Goal: Task Accomplishment & Management: Manage account settings

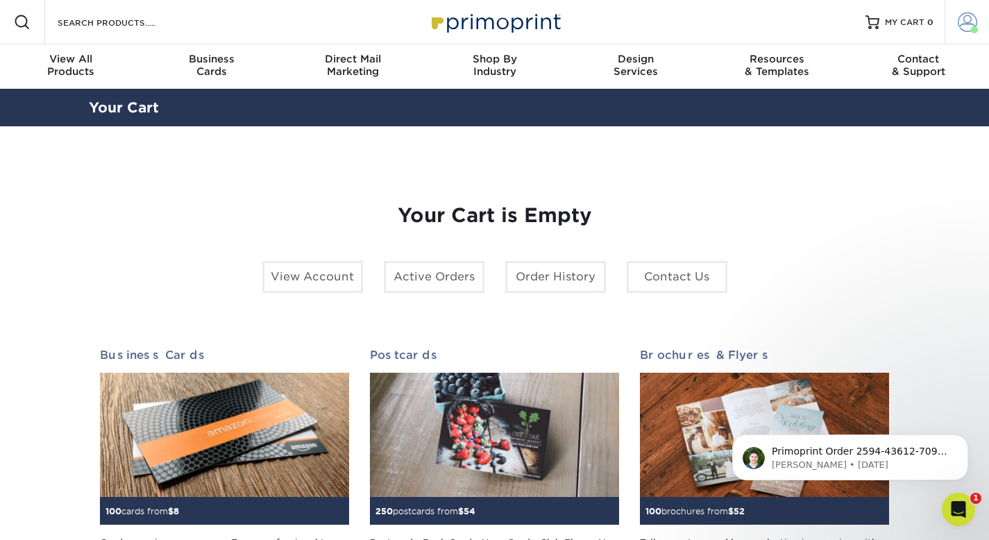
click at [967, 19] on span at bounding box center [966, 21] width 19 height 19
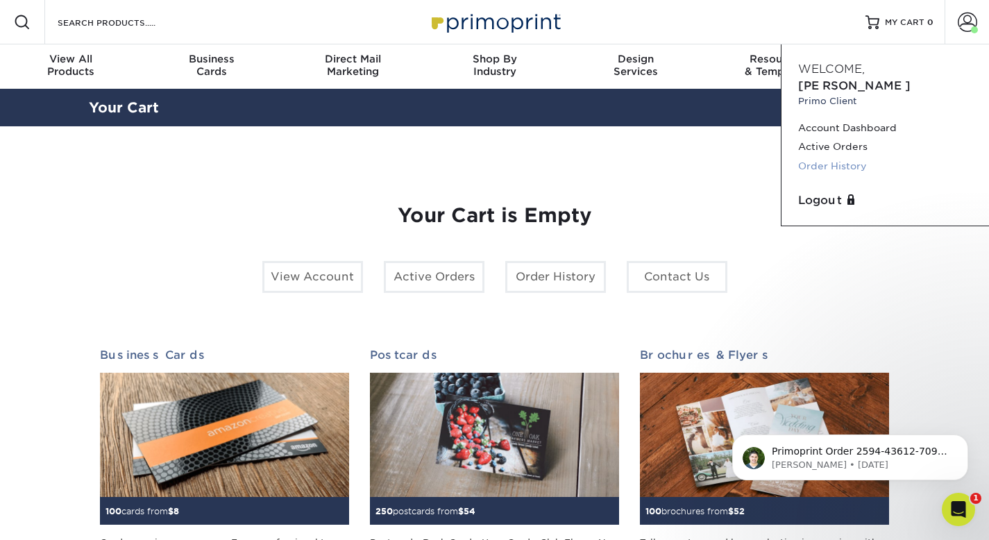
click at [835, 157] on link "Order History" at bounding box center [885, 166] width 174 height 19
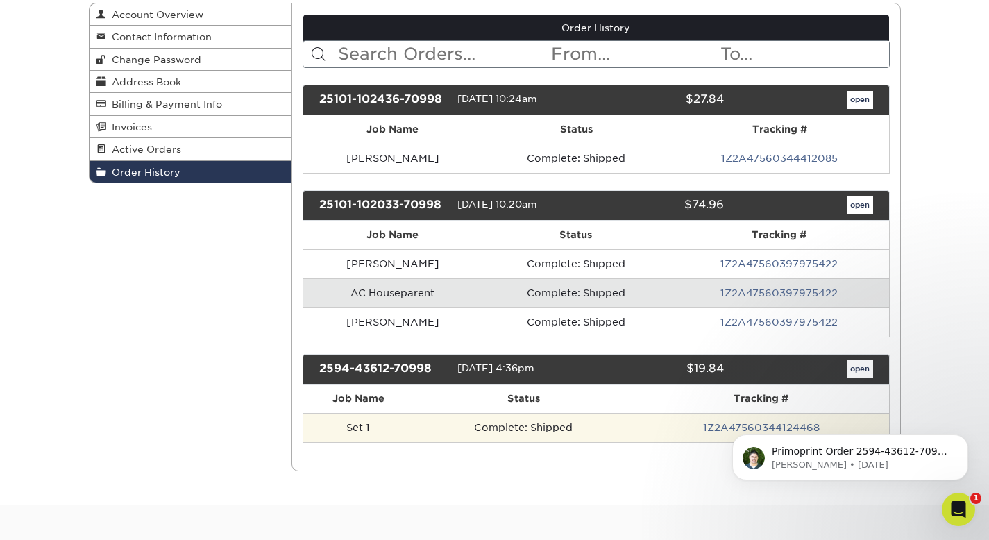
click at [605, 422] on td "Complete: Shipped" at bounding box center [523, 427] width 220 height 29
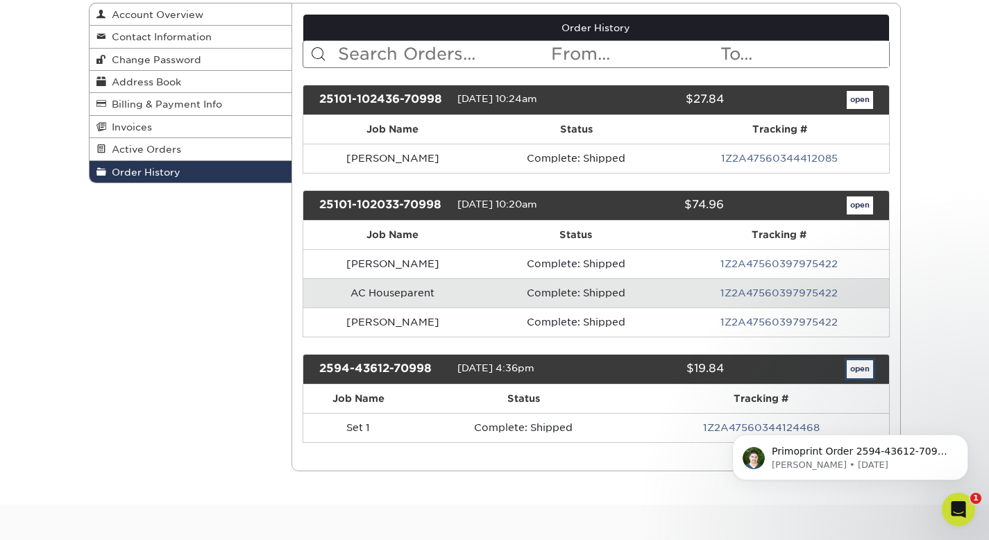
click at [855, 361] on link "open" at bounding box center [859, 369] width 26 height 18
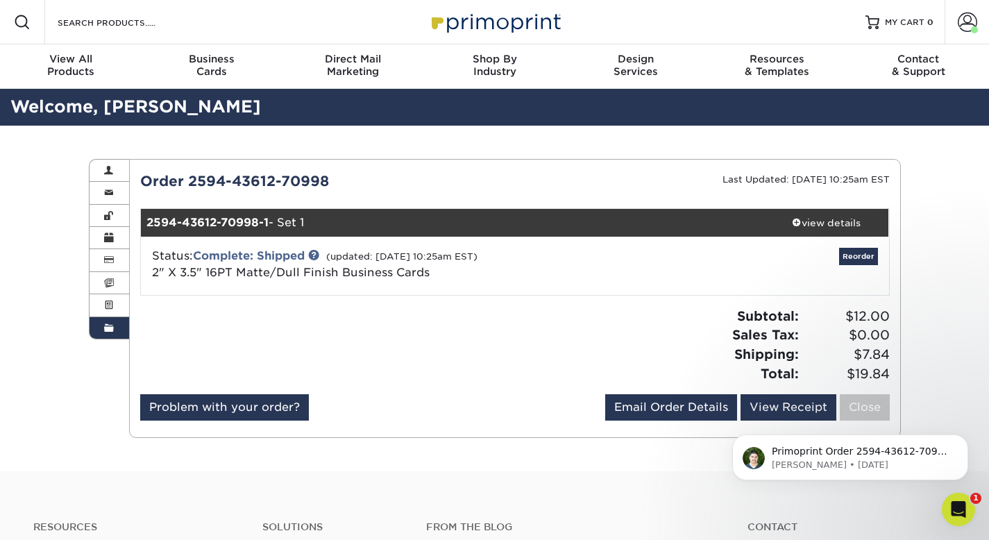
click at [798, 405] on iframe at bounding box center [850, 453] width 278 height 97
click at [964, 441] on icon "Dismiss notification" at bounding box center [964, 438] width 8 height 8
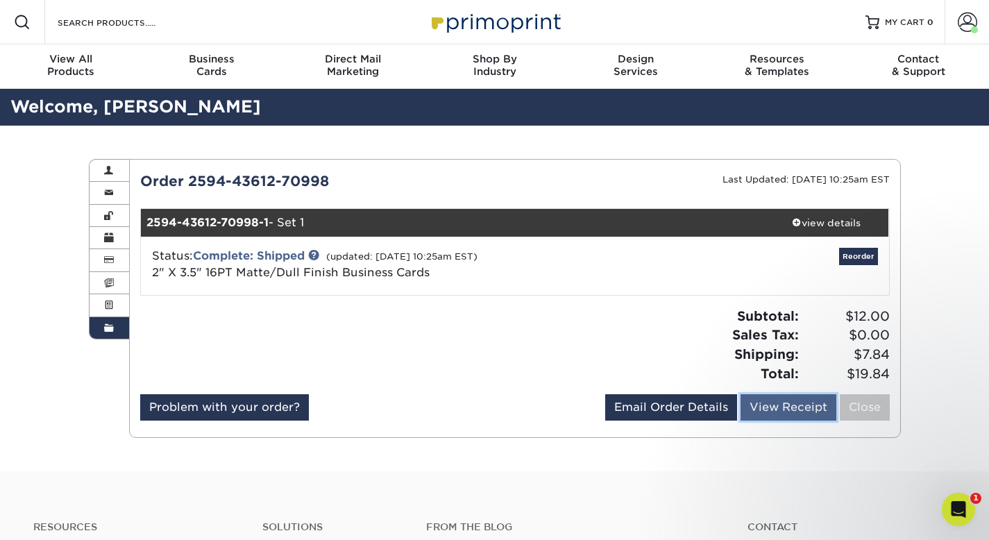
click at [798, 404] on link "View Receipt" at bounding box center [788, 407] width 96 height 26
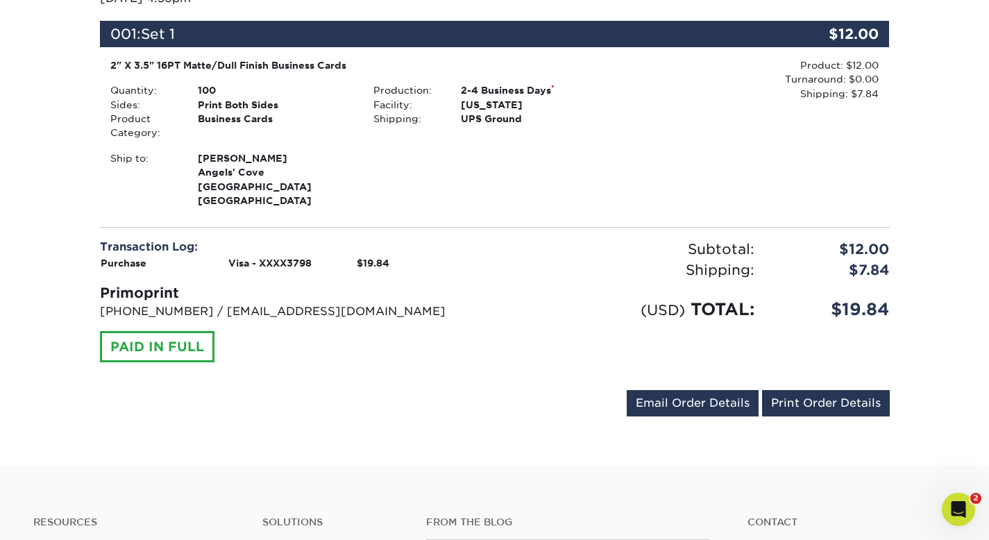
scroll to position [254, 0]
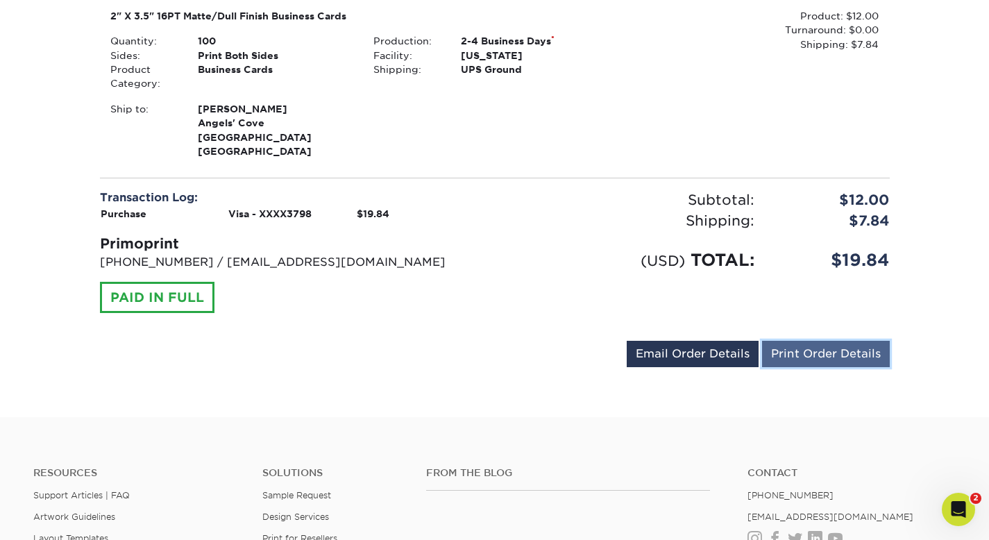
click at [817, 357] on link "Print Order Details" at bounding box center [826, 354] width 128 height 26
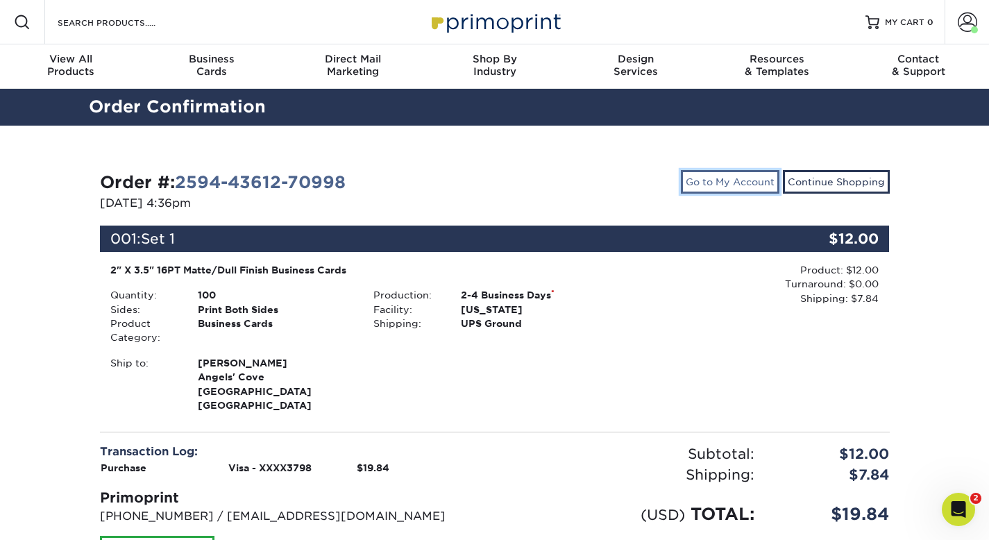
click at [730, 176] on link "Go to My Account" at bounding box center [730, 182] width 99 height 24
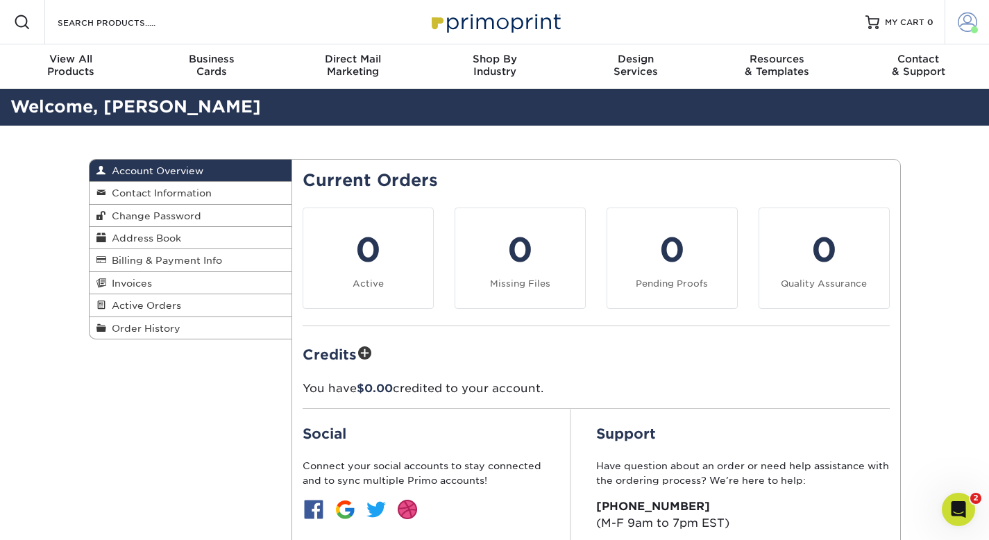
click at [971, 8] on link "Account" at bounding box center [966, 22] width 44 height 44
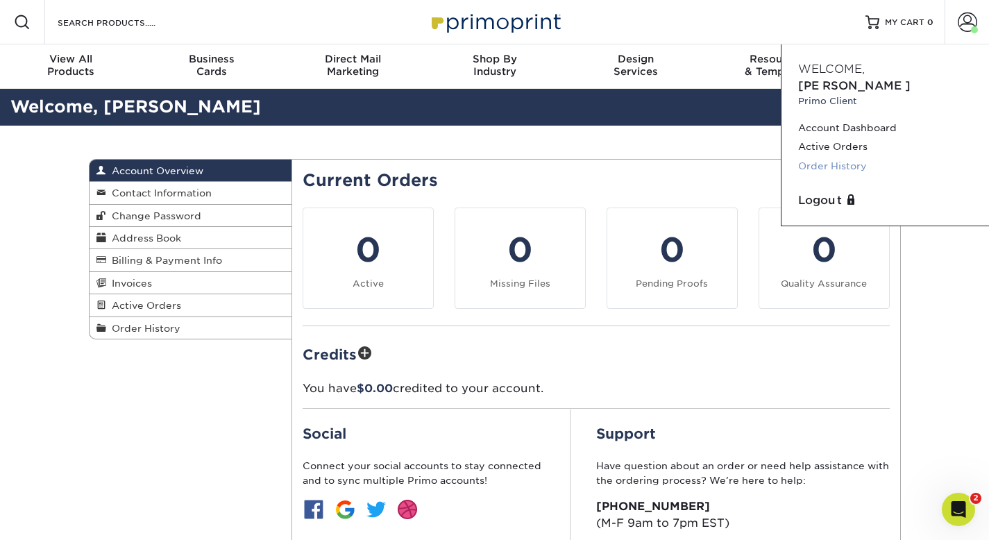
click at [830, 157] on link "Order History" at bounding box center [885, 166] width 174 height 19
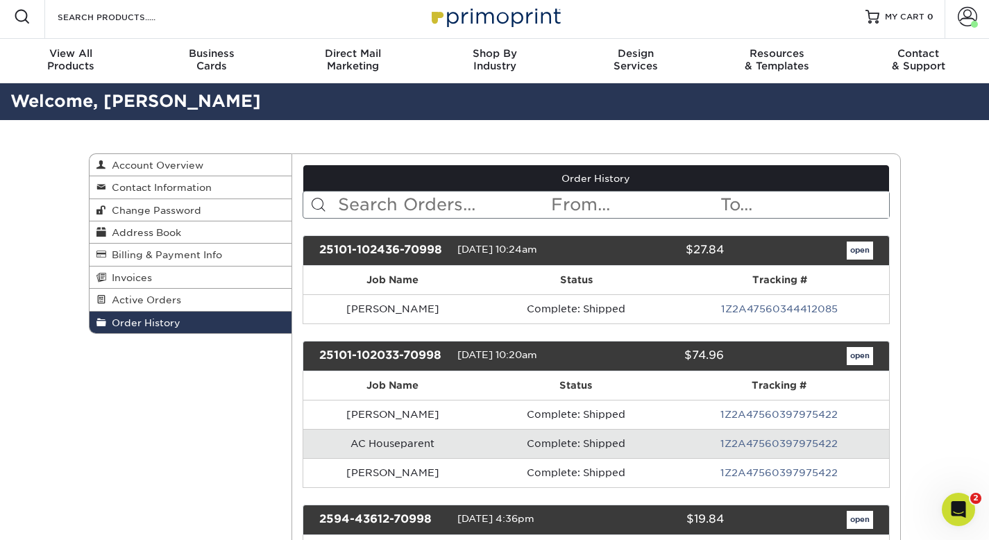
scroll to position [68, 0]
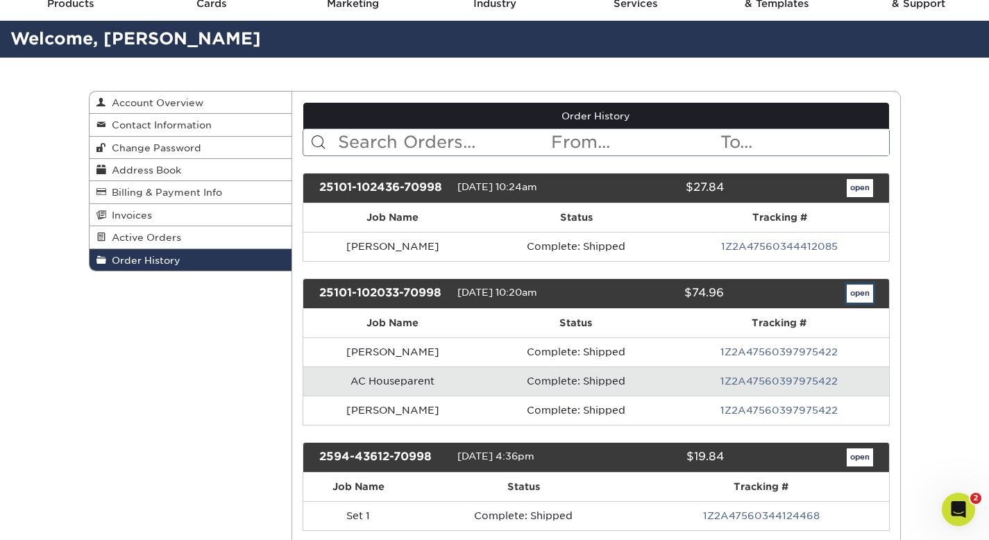
click at [862, 291] on link "open" at bounding box center [859, 293] width 26 height 18
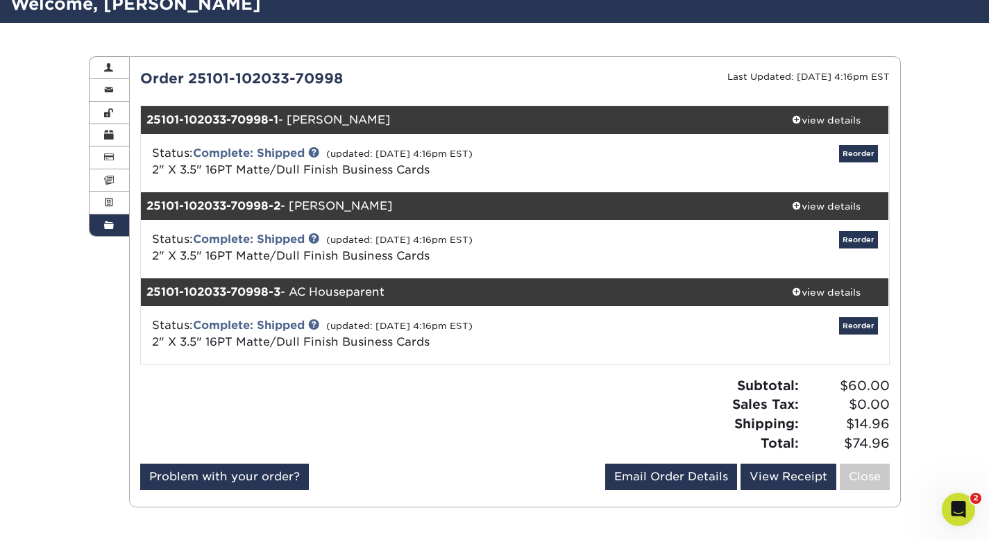
scroll to position [176, 0]
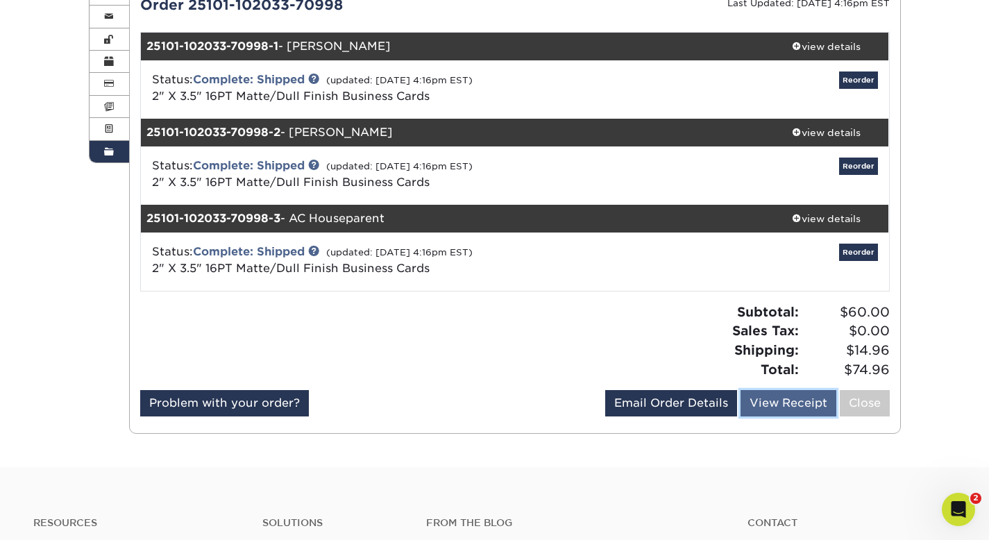
click at [794, 407] on link "View Receipt" at bounding box center [788, 403] width 96 height 26
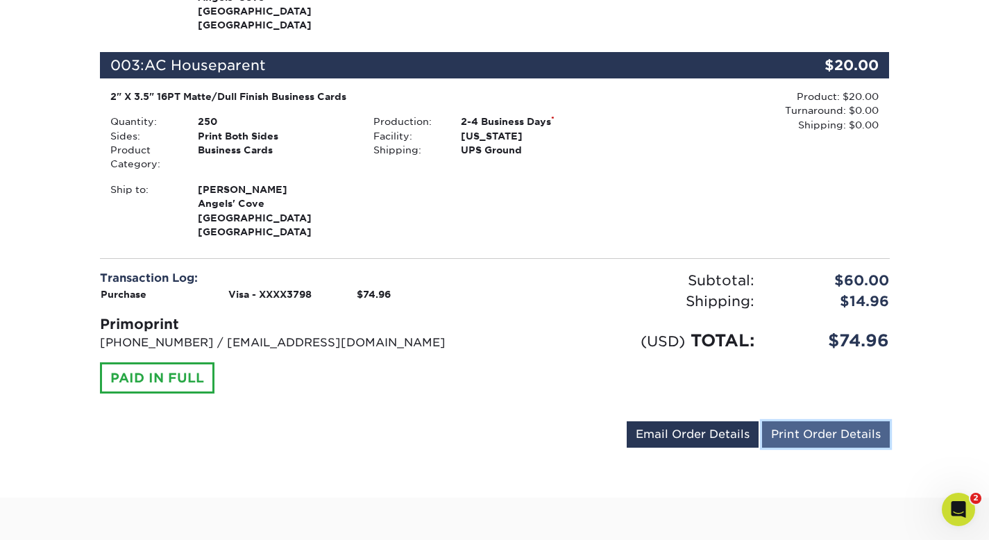
click at [791, 438] on link "Print Order Details" at bounding box center [826, 434] width 128 height 26
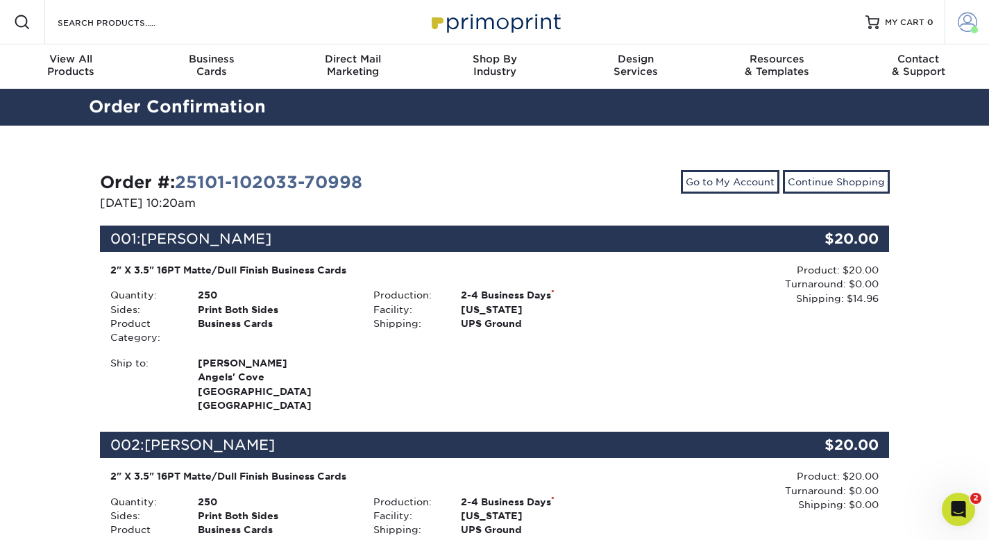
click at [974, 15] on span at bounding box center [966, 21] width 19 height 19
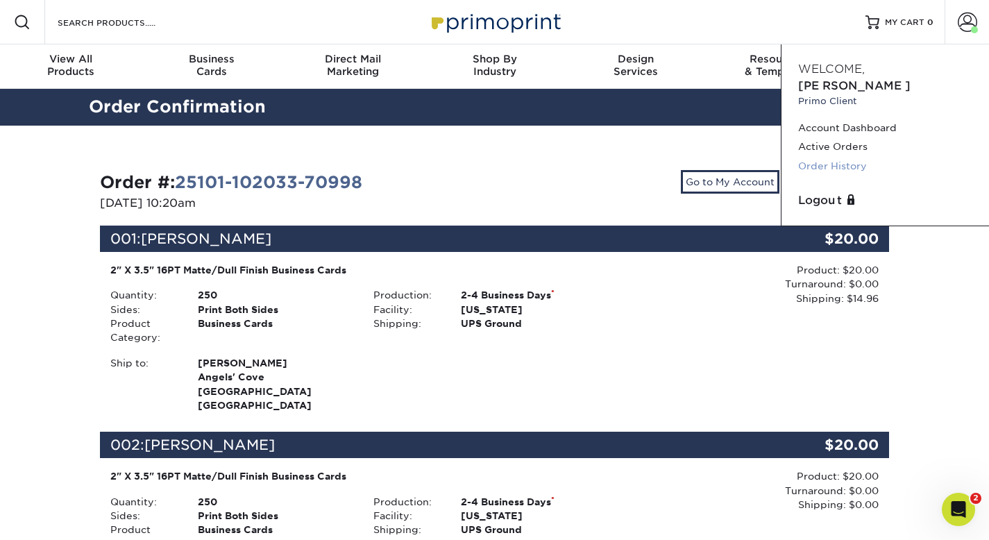
click at [835, 157] on link "Order History" at bounding box center [885, 166] width 174 height 19
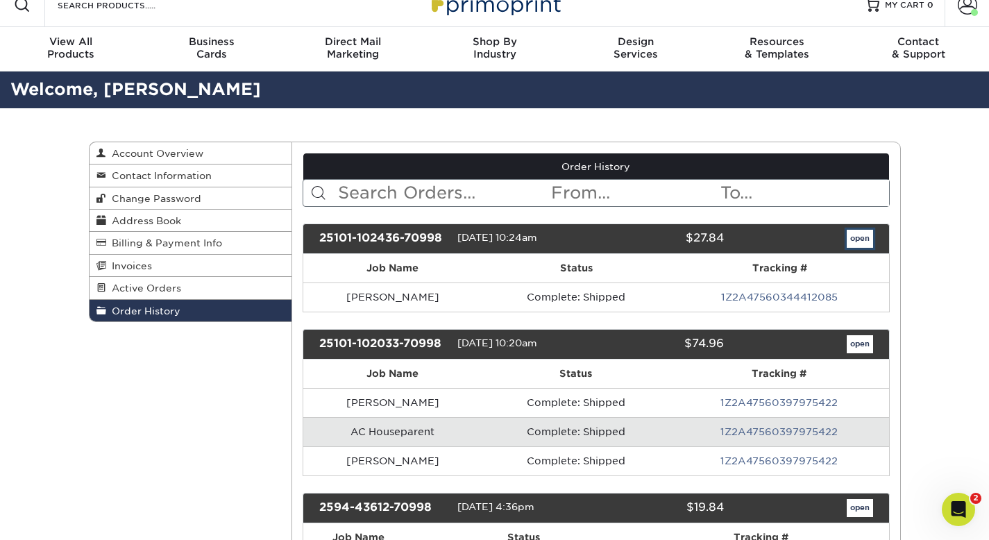
click at [851, 239] on link "open" at bounding box center [859, 239] width 26 height 18
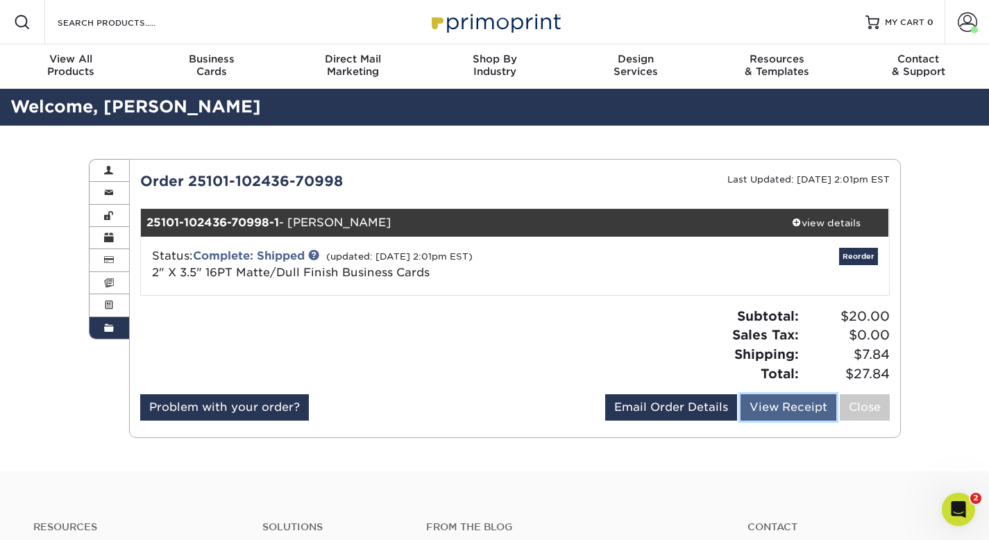
click at [810, 411] on link "View Receipt" at bounding box center [788, 407] width 96 height 26
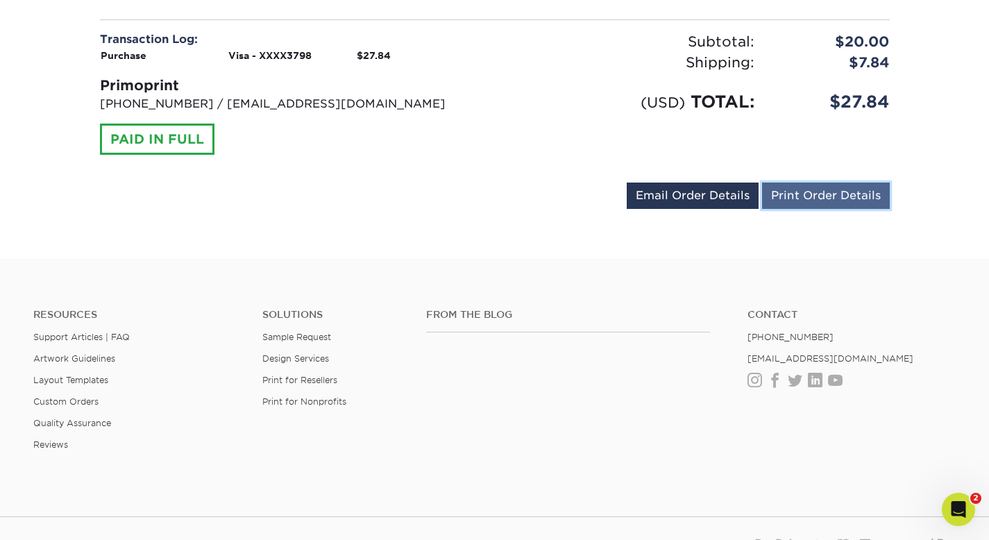
click at [836, 200] on link "Print Order Details" at bounding box center [826, 195] width 128 height 26
